Goal: Information Seeking & Learning: Learn about a topic

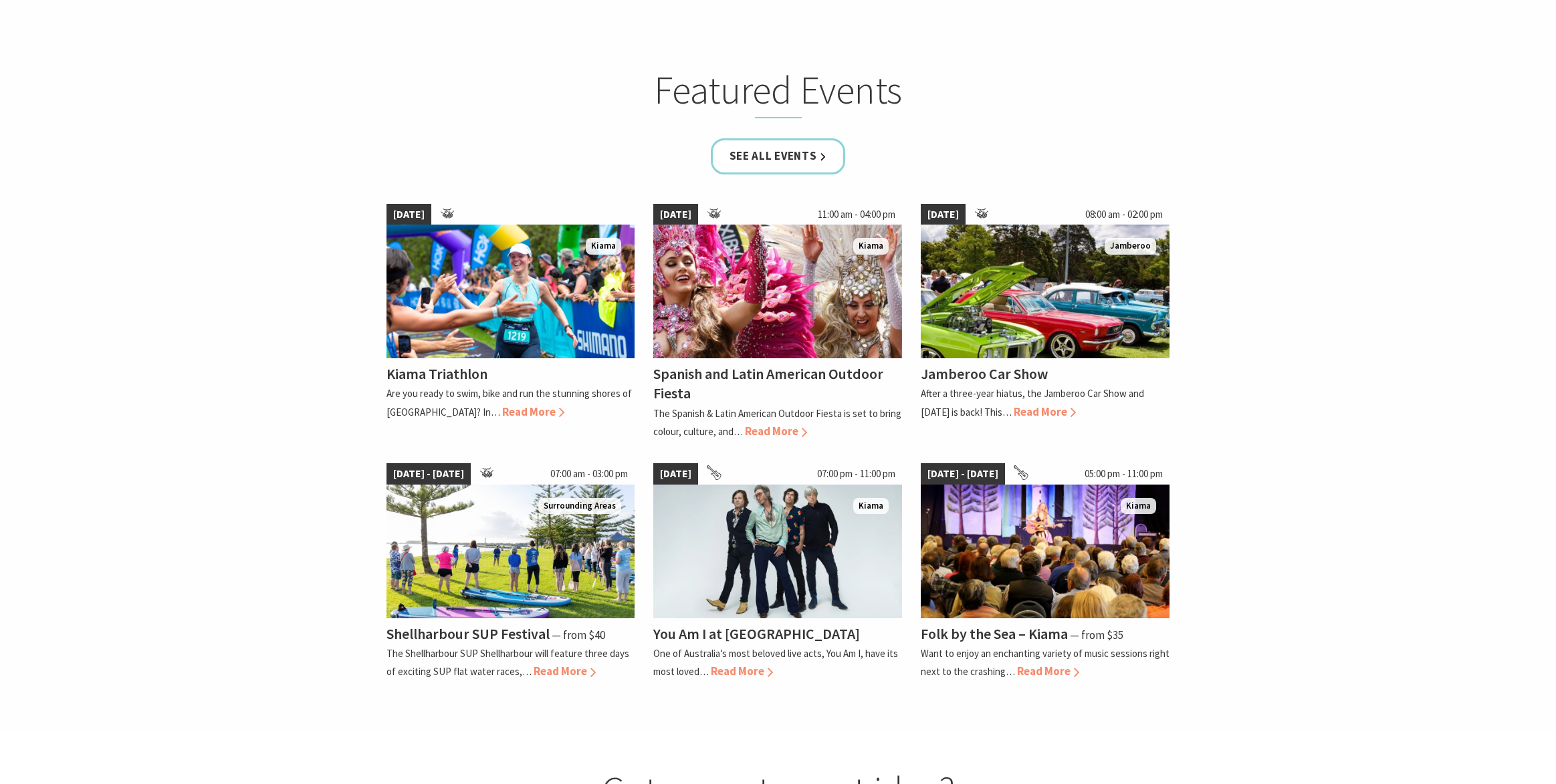
scroll to position [946, 0]
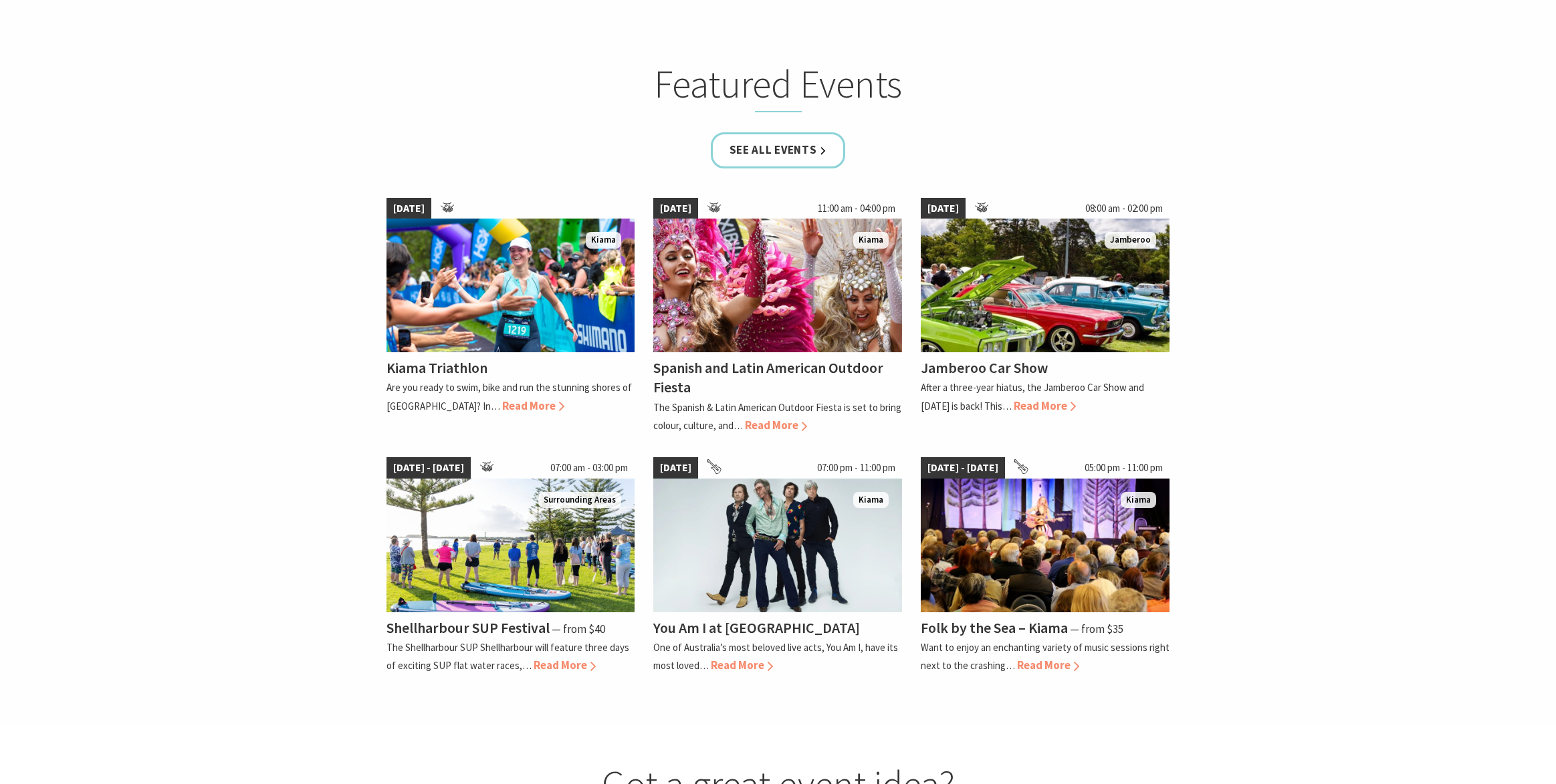
click at [744, 169] on div "See all Events" at bounding box center [778, 160] width 803 height 56
click at [752, 156] on link "See all Events" at bounding box center [778, 150] width 135 height 35
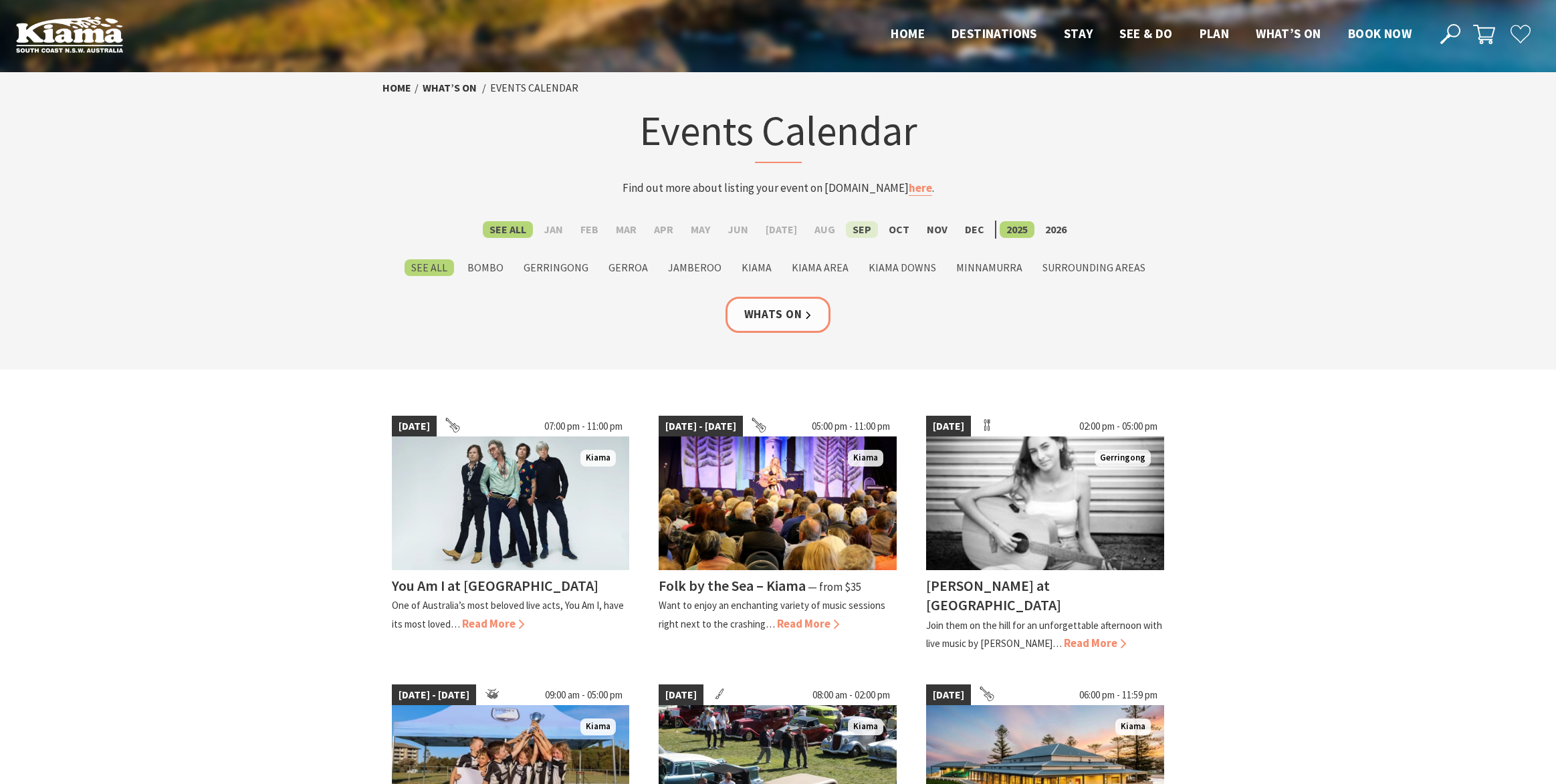
click at [849, 232] on label "Sep" at bounding box center [862, 229] width 32 height 17
click at [0, 0] on input "Sep" at bounding box center [0, 0] width 0 height 0
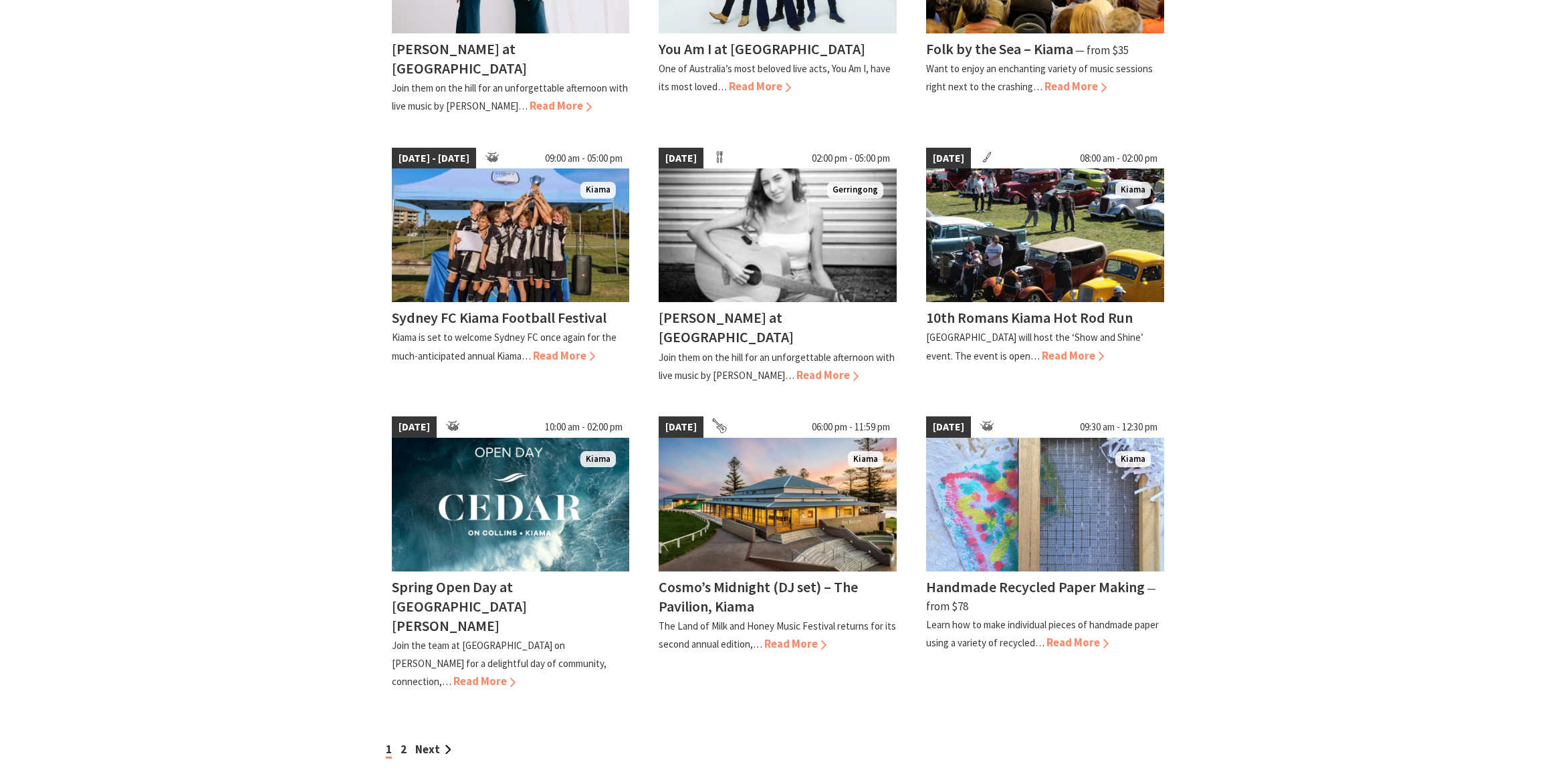
scroll to position [976, 0]
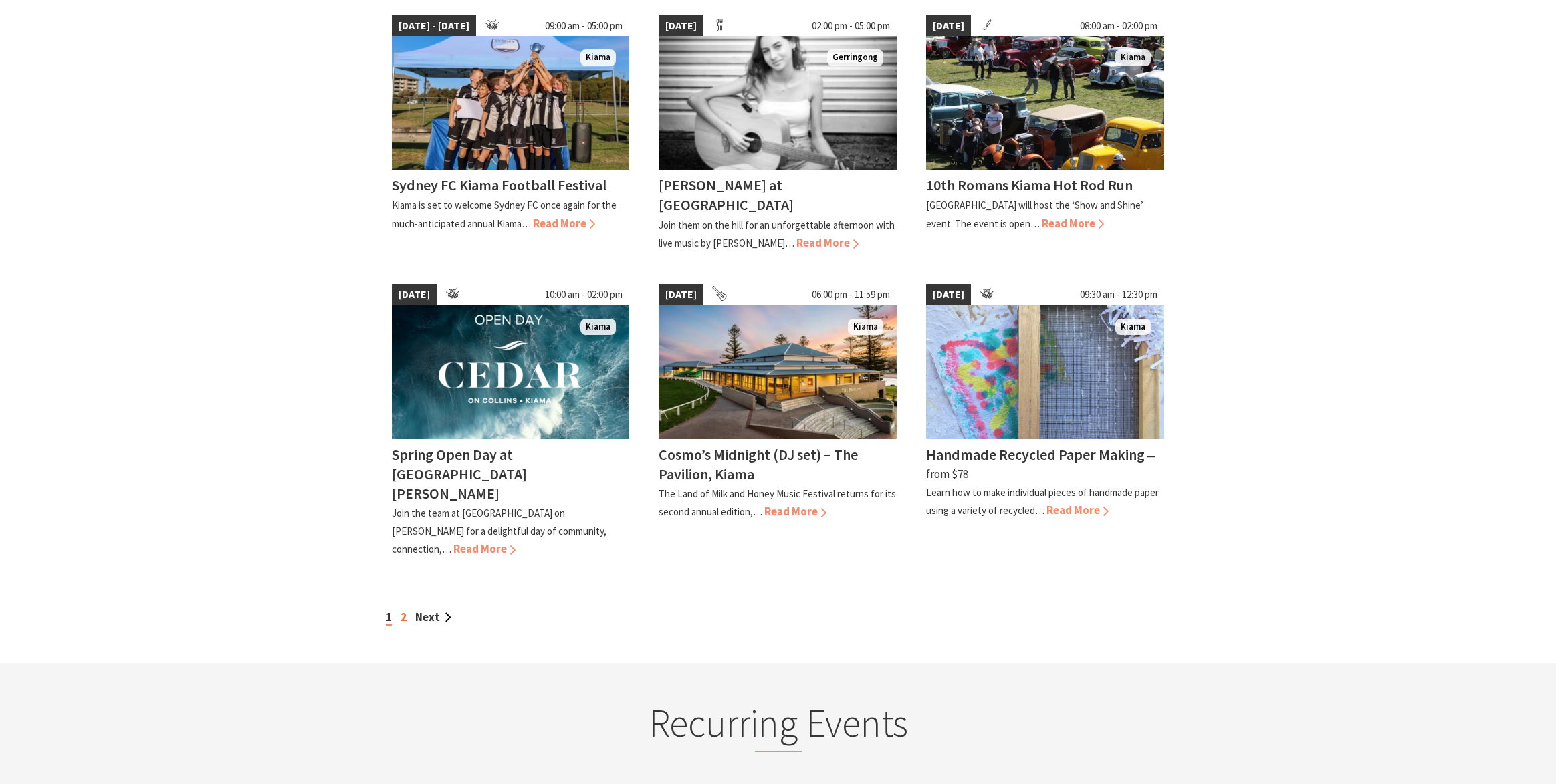
click at [402, 609] on link "2" at bounding box center [403, 616] width 6 height 15
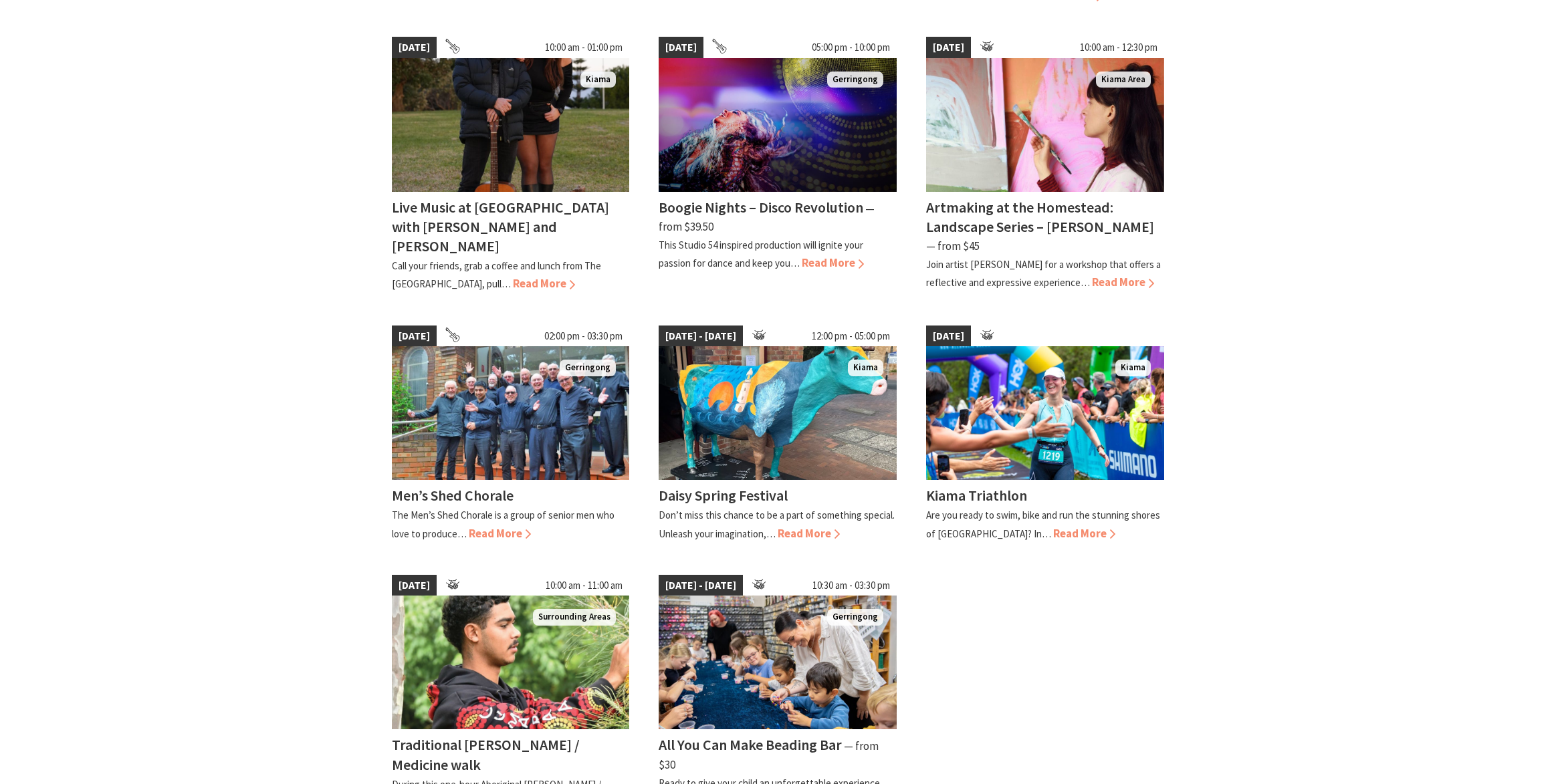
scroll to position [977, 0]
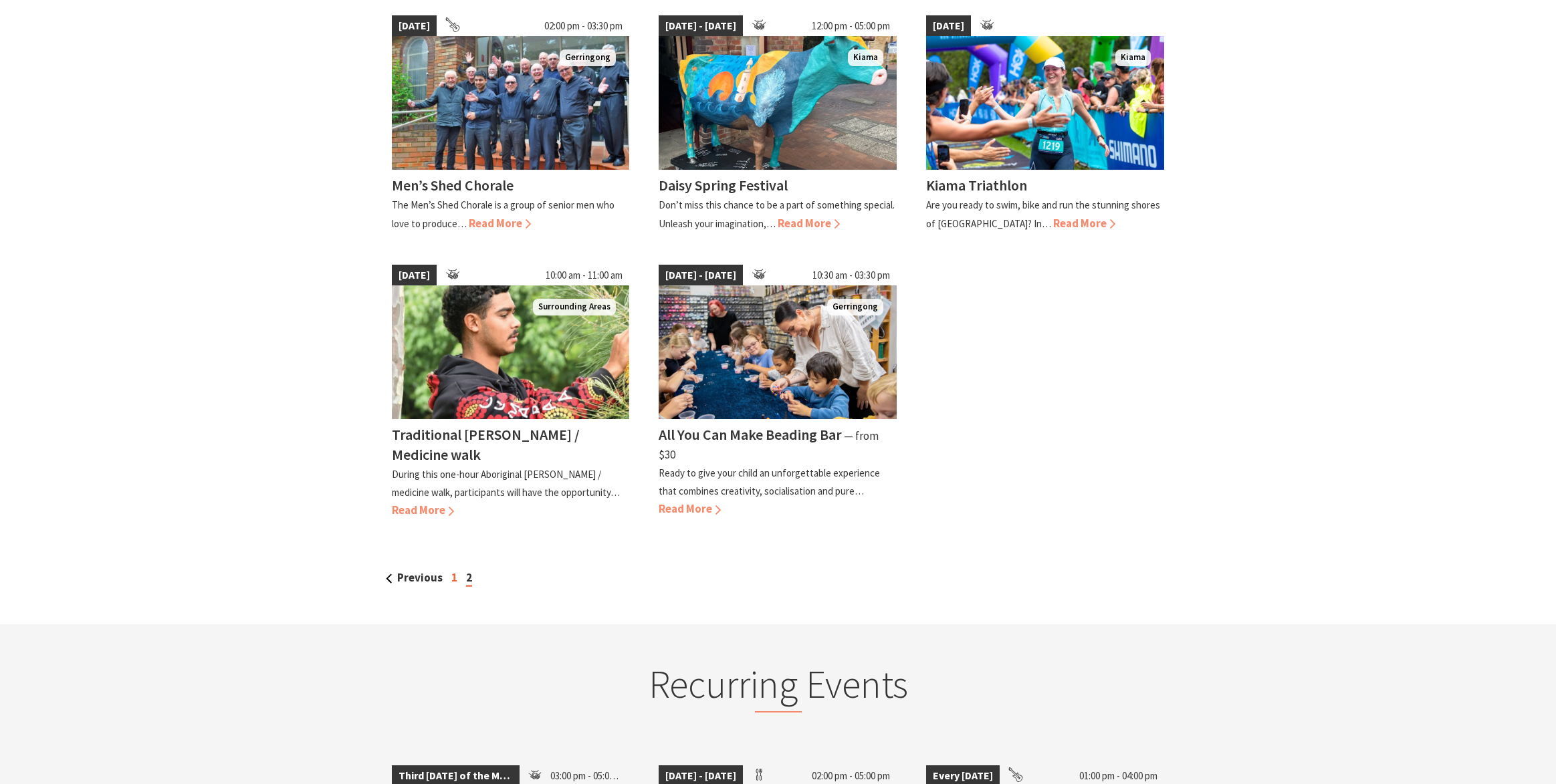
click at [452, 576] on link "1" at bounding box center [454, 578] width 6 height 15
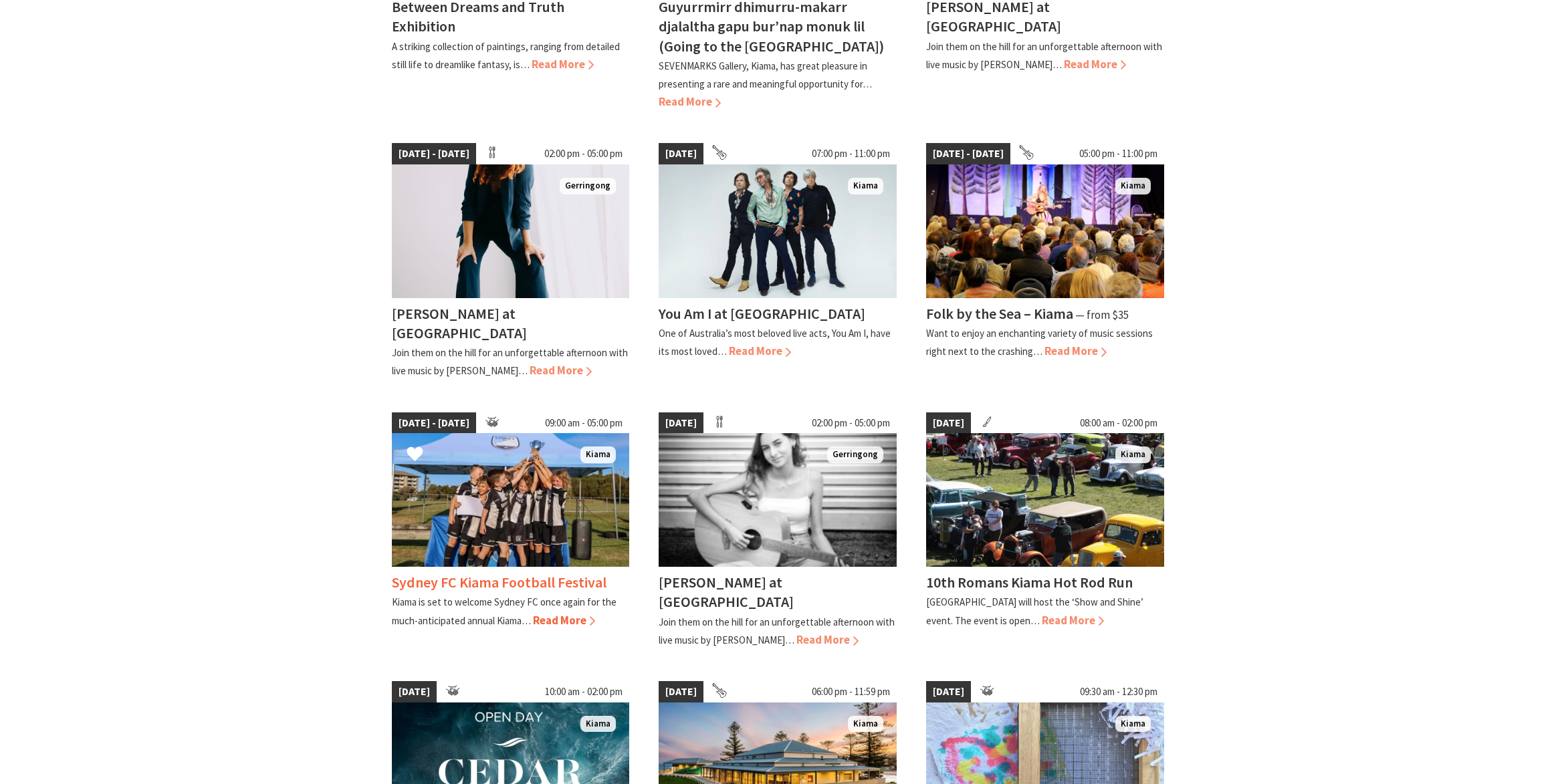
scroll to position [586, 0]
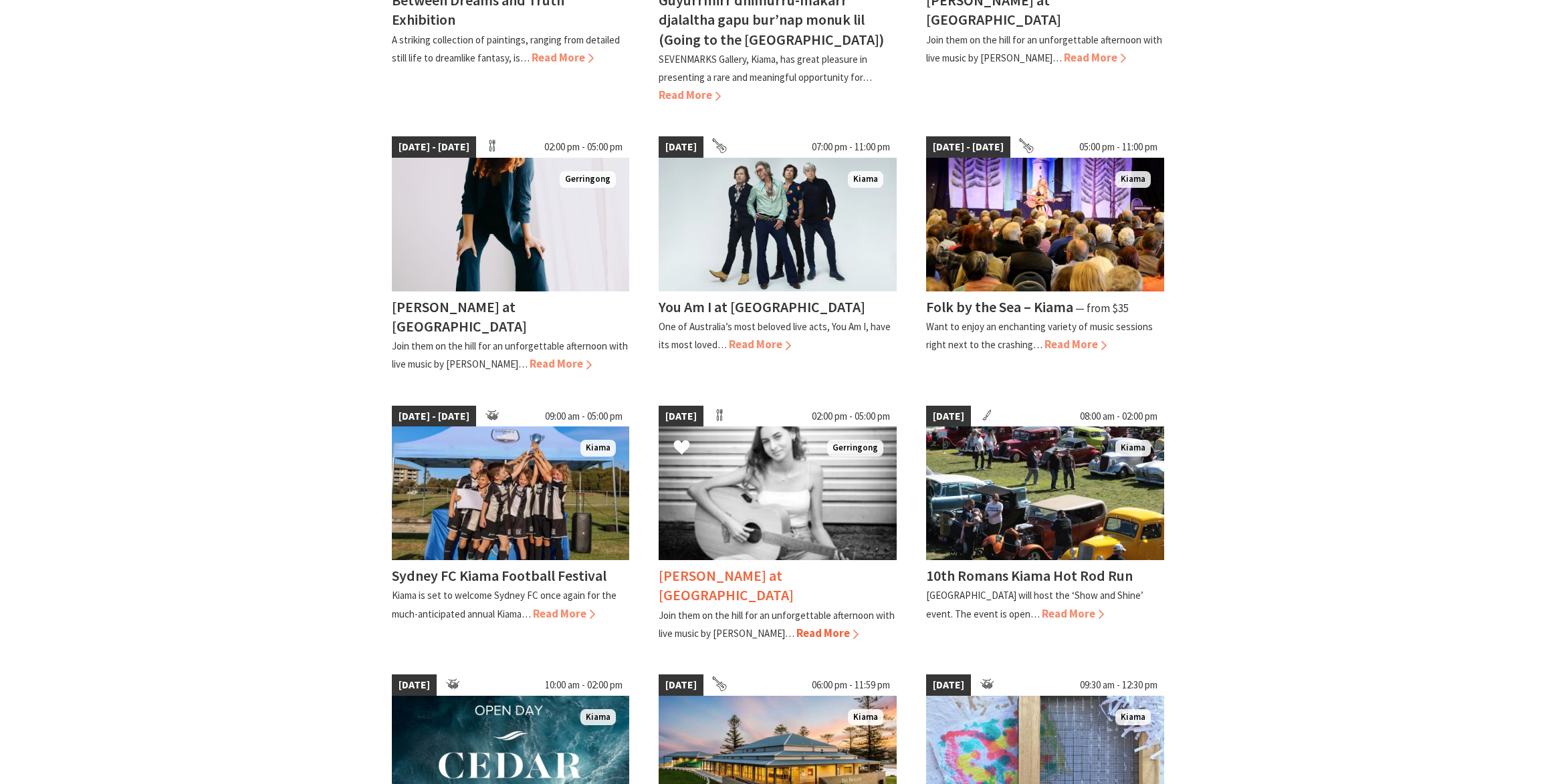
click at [797, 625] on span "Read More" at bounding box center [827, 632] width 62 height 15
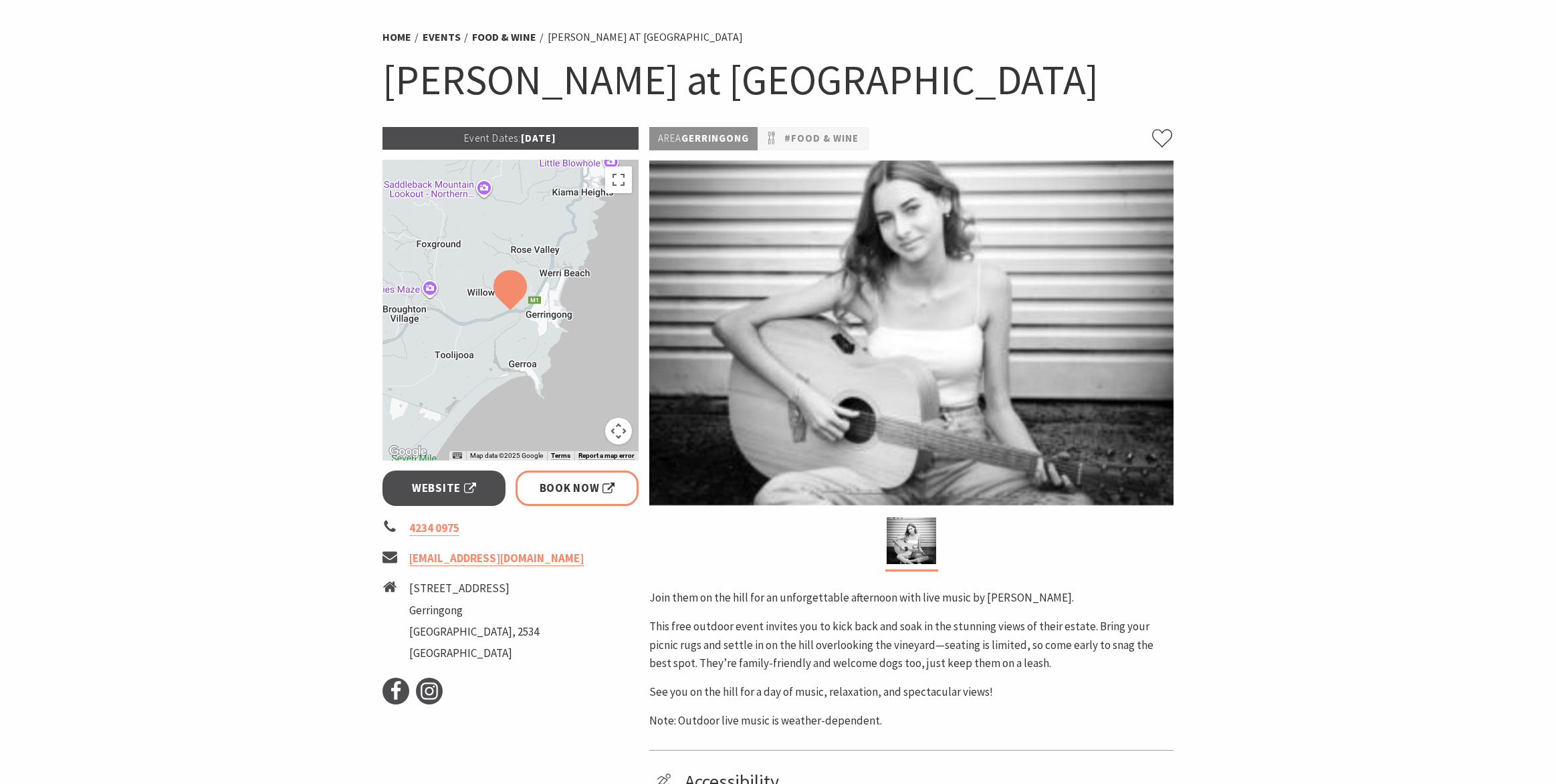
scroll to position [6, 0]
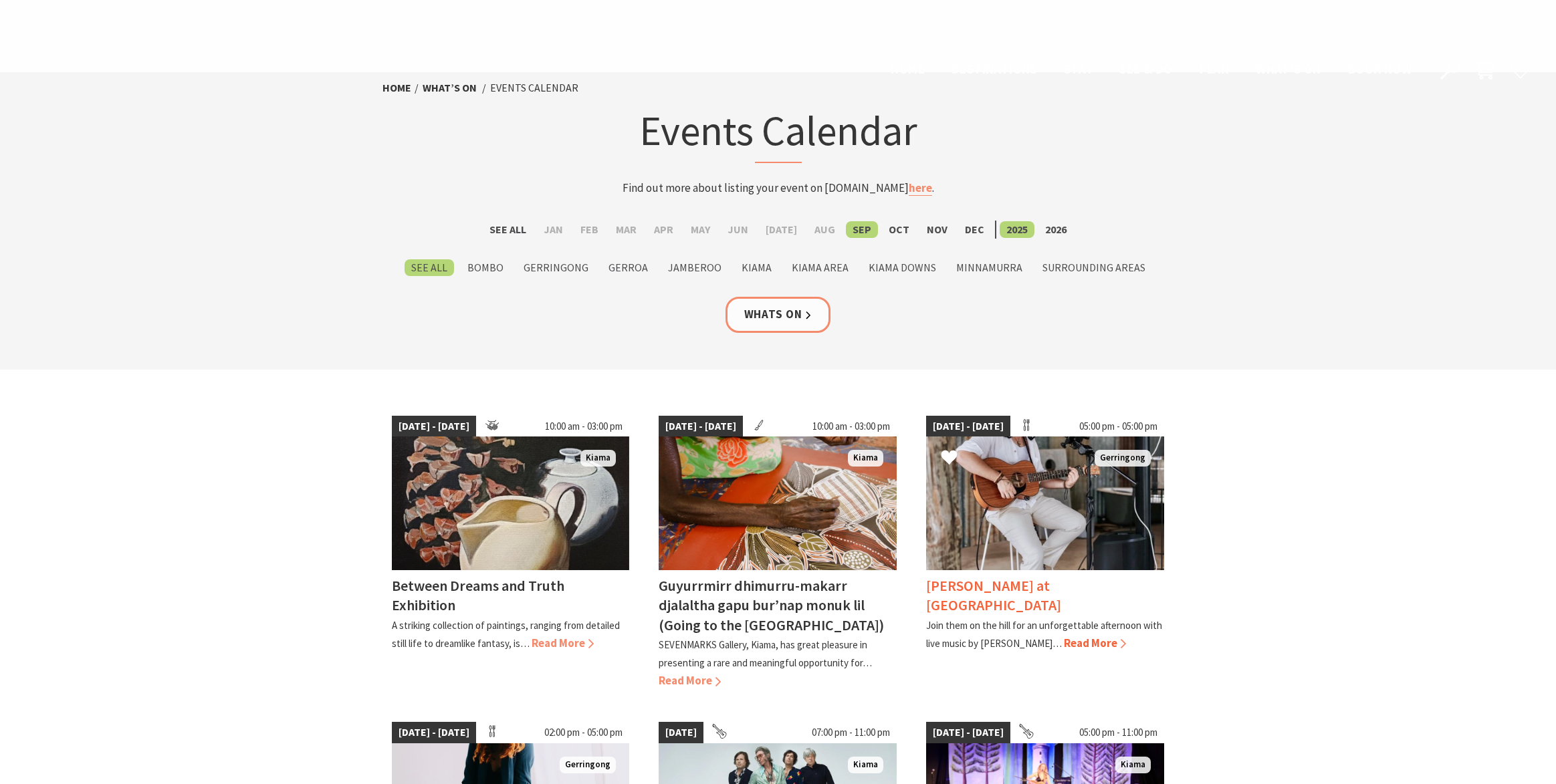
scroll to position [586, 0]
